Goal: Information Seeking & Learning: Learn about a topic

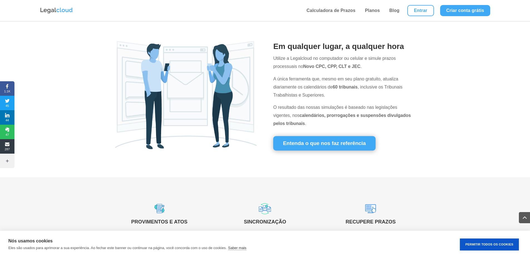
scroll to position [200, 0]
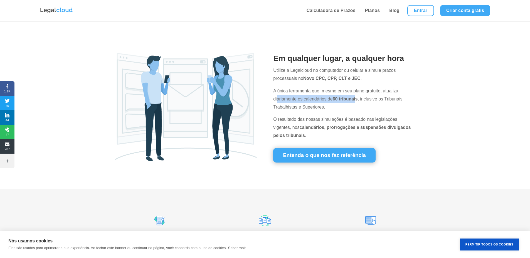
drag, startPoint x: 277, startPoint y: 97, endPoint x: 356, endPoint y: 96, distance: 79.0
click at [356, 96] on p "A única ferramenta que, mesmo em seu plano gratuito, atualiza diariamente os ca…" at bounding box center [344, 101] width 142 height 28
drag, startPoint x: 379, startPoint y: 99, endPoint x: 322, endPoint y: 108, distance: 57.7
click at [322, 108] on p "A única ferramenta que, mesmo em seu plano gratuito, atualiza diariamente os ca…" at bounding box center [344, 101] width 142 height 28
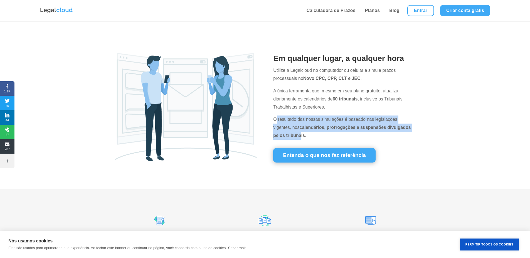
drag, startPoint x: 276, startPoint y: 120, endPoint x: 301, endPoint y: 134, distance: 29.0
click at [301, 134] on p "O resultado das nossas simulações é baseado nas legislações vigentes, nos calen…" at bounding box center [344, 127] width 142 height 24
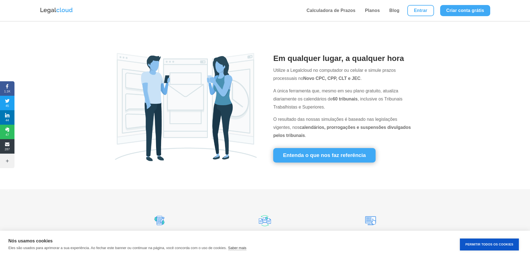
click at [335, 137] on p "O resultado das nossas simulações é baseado nas legislações vigentes, nos calen…" at bounding box center [344, 127] width 142 height 24
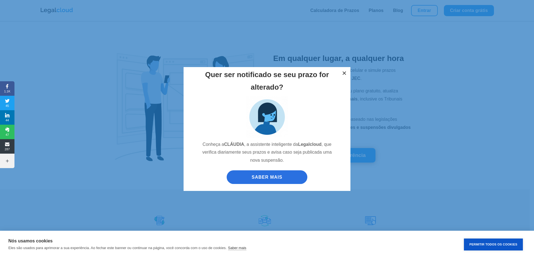
click at [344, 75] on button "×" at bounding box center [344, 73] width 12 height 12
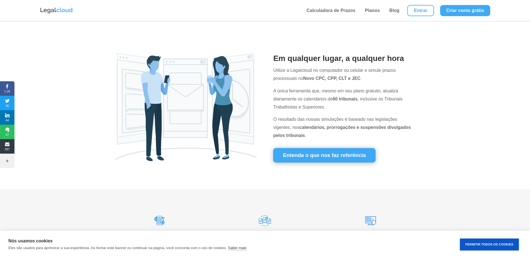
click at [444, 122] on div "Em qualquer lugar, a qualquer hora Utilize a Legalcloud no computador ou celula…" at bounding box center [265, 109] width 530 height 159
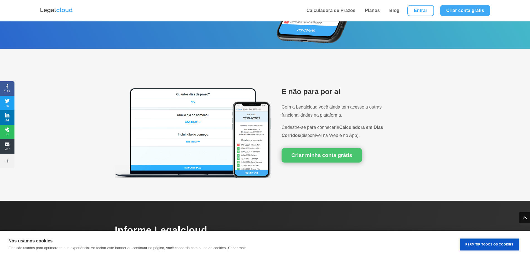
scroll to position [634, 0]
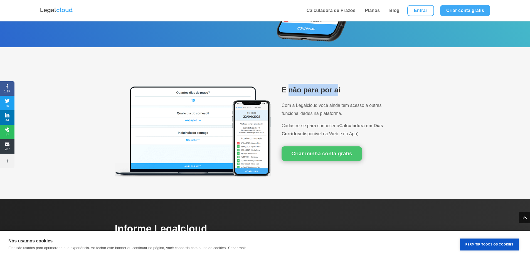
drag, startPoint x: 290, startPoint y: 90, endPoint x: 337, endPoint y: 88, distance: 47.3
click at [337, 88] on h2 "E não para por aí" at bounding box center [347, 91] width 133 height 15
click at [438, 102] on div "E não para por aí Com a Legalcloud você ainda tem acesso a outras funcionalidad…" at bounding box center [265, 123] width 530 height 152
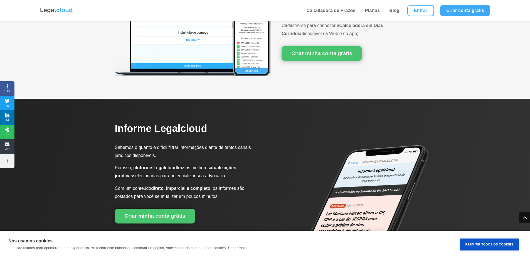
scroll to position [768, 0]
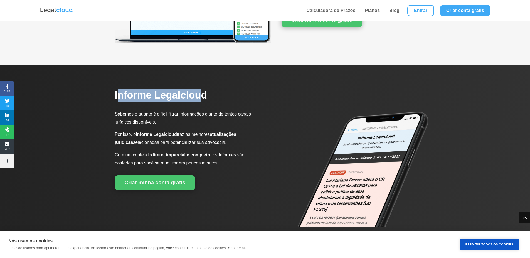
drag, startPoint x: 120, startPoint y: 99, endPoint x: 200, endPoint y: 99, distance: 79.5
click at [200, 99] on span "Informe Legalcloud" at bounding box center [161, 94] width 92 height 11
click at [303, 99] on img at bounding box center [351, 161] width 156 height 129
click at [305, 87] on div at bounding box center [344, 157] width 142 height 155
drag, startPoint x: 120, startPoint y: 96, endPoint x: 198, endPoint y: 96, distance: 78.4
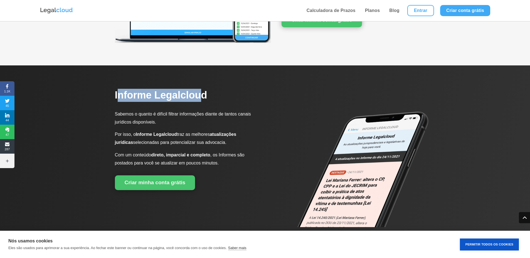
click at [198, 96] on span "Informe Legalcloud" at bounding box center [161, 94] width 92 height 11
click at [233, 96] on h2 "Informe Legalcloud" at bounding box center [186, 97] width 142 height 16
click at [224, 95] on h2 "Informe Legalcloud" at bounding box center [186, 97] width 142 height 16
drag, startPoint x: 118, startPoint y: 97, endPoint x: 203, endPoint y: 99, distance: 84.8
click at [203, 99] on span "Informe Legalcloud" at bounding box center [161, 94] width 92 height 11
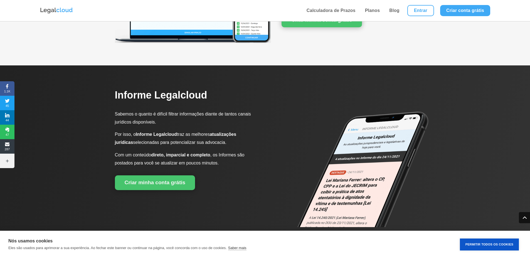
click at [261, 98] on div "Informe Legalcloud Sabemos o quanto é difícil filtrar informações diante de tan…" at bounding box center [265, 157] width 300 height 155
click at [259, 95] on div "Informe Legalcloud Sabemos o quanto é difícil filtrar informações diante de tan…" at bounding box center [265, 157] width 300 height 155
drag, startPoint x: 118, startPoint y: 94, endPoint x: 198, endPoint y: 97, distance: 79.9
click at [198, 97] on span "Informe Legalcloud" at bounding box center [161, 94] width 92 height 11
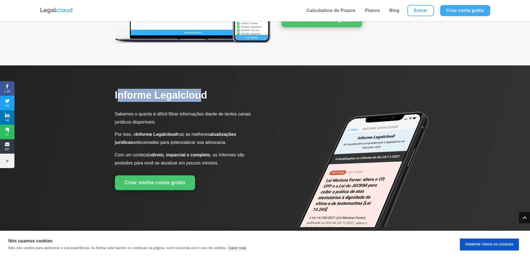
drag, startPoint x: 120, startPoint y: 97, endPoint x: 201, endPoint y: 97, distance: 80.4
click at [201, 97] on span "Informe Legalcloud" at bounding box center [161, 94] width 92 height 11
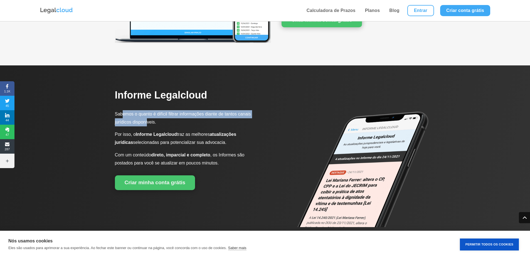
drag, startPoint x: 122, startPoint y: 112, endPoint x: 148, endPoint y: 121, distance: 27.4
click at [148, 121] on span "Sabemos o quanto é difícil filtrar informações diante de tantos canais jurídico…" at bounding box center [183, 118] width 136 height 13
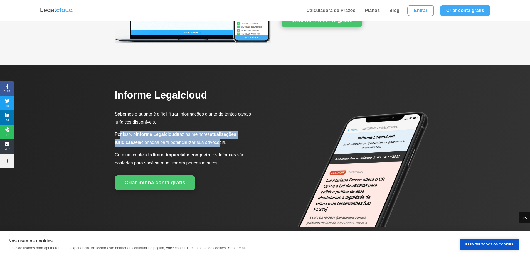
drag, startPoint x: 120, startPoint y: 132, endPoint x: 217, endPoint y: 140, distance: 98.3
click at [217, 140] on span "Por isso, o Informe Legalcloud traz as melhores atualizações jurídicas selecion…" at bounding box center [176, 138] width 122 height 13
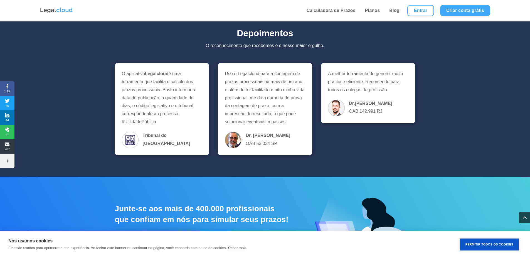
scroll to position [1163, 0]
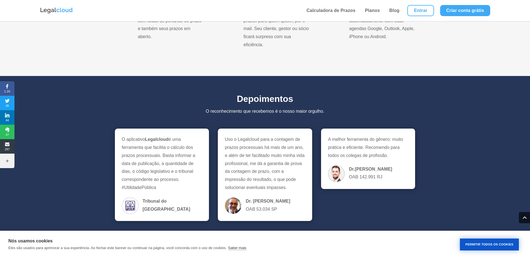
click at [486, 246] on button "Permitir Todos os Cookies" at bounding box center [489, 244] width 59 height 12
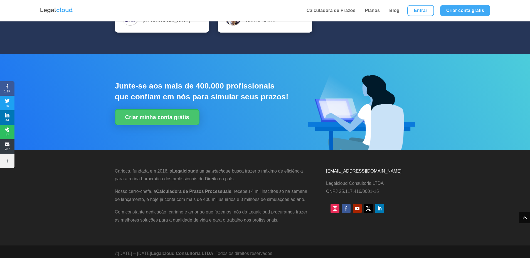
scroll to position [1363, 0]
